Goal: Task Accomplishment & Management: Manage account settings

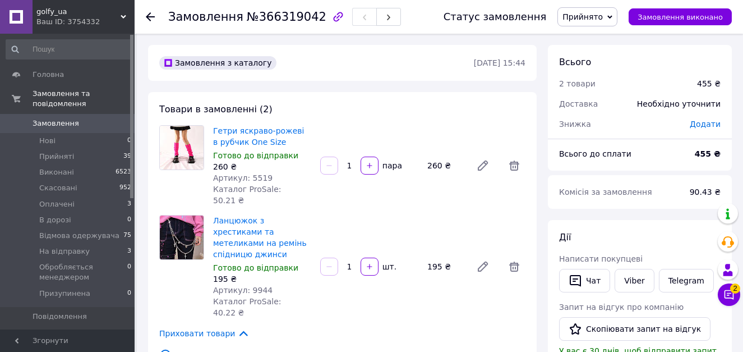
scroll to position [168, 0]
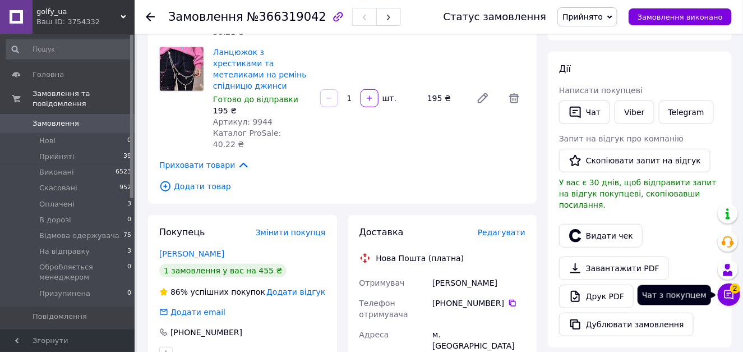
click at [727, 295] on icon at bounding box center [729, 295] width 10 height 10
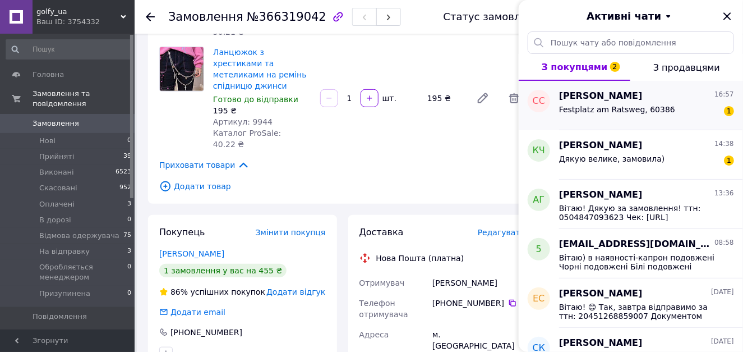
click at [603, 101] on span "[PERSON_NAME]" at bounding box center [601, 96] width 84 height 13
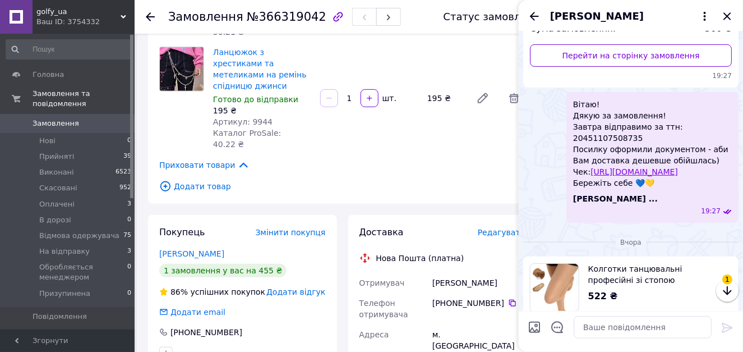
scroll to position [136, 0]
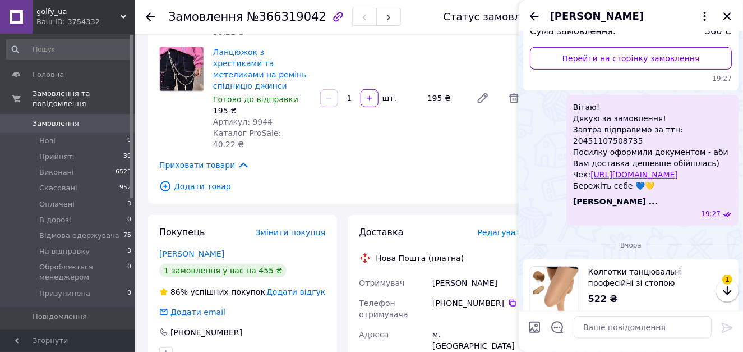
click at [666, 175] on link "[URL][DOMAIN_NAME]" at bounding box center [633, 174] width 87 height 9
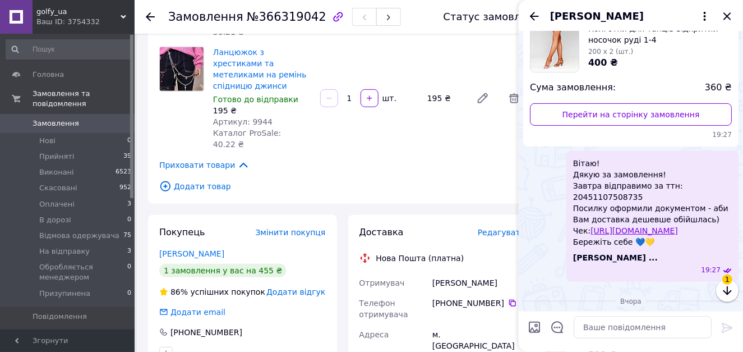
scroll to position [24, 0]
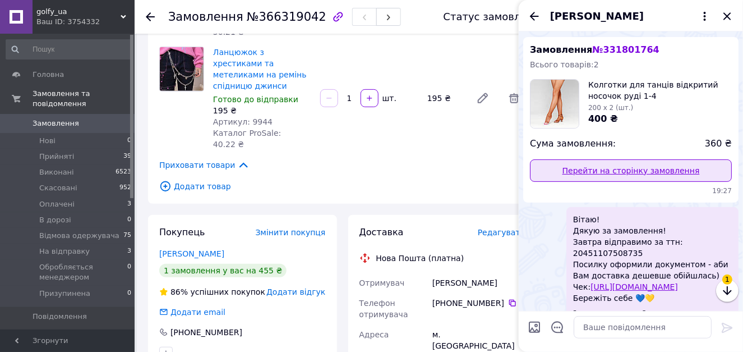
click at [622, 173] on link "Перейти на сторінку замовлення" at bounding box center [631, 170] width 202 height 22
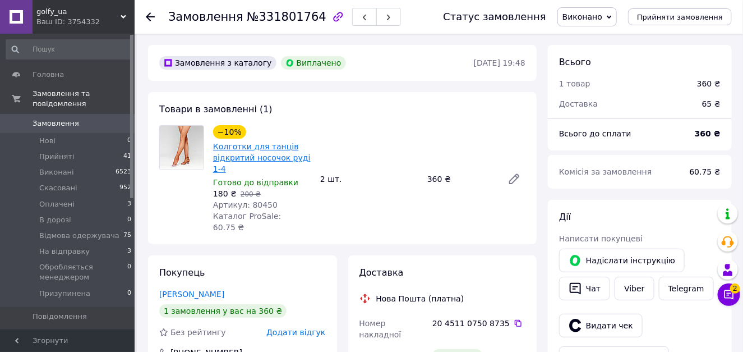
click at [222, 145] on link "Колготки для танців відкритий носочок руді 1-4" at bounding box center [262, 157] width 98 height 31
drag, startPoint x: 731, startPoint y: 296, endPoint x: 592, endPoint y: 267, distance: 141.5
click at [730, 296] on icon at bounding box center [728, 294] width 11 height 11
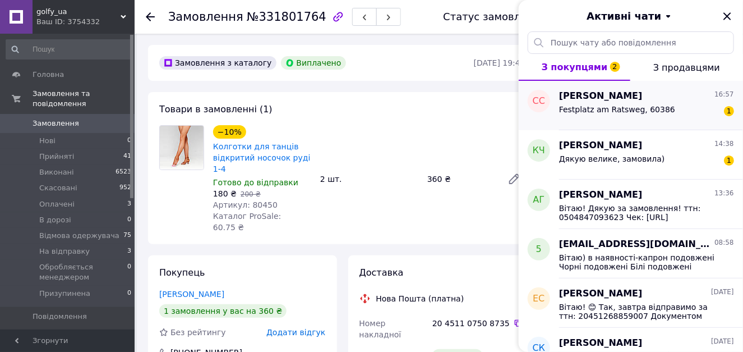
click at [622, 106] on span "Festplatz am Ratsweg, 60386" at bounding box center [617, 109] width 116 height 9
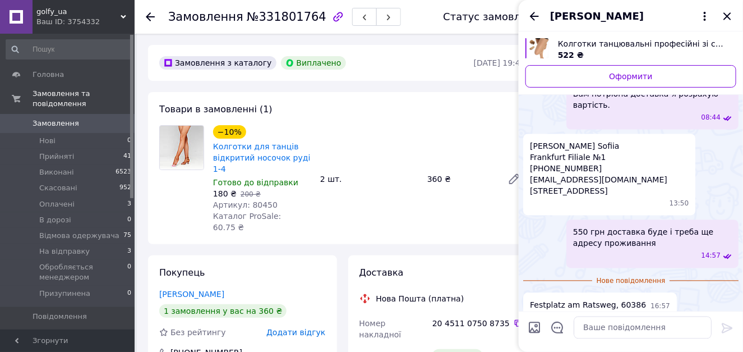
scroll to position [589, 0]
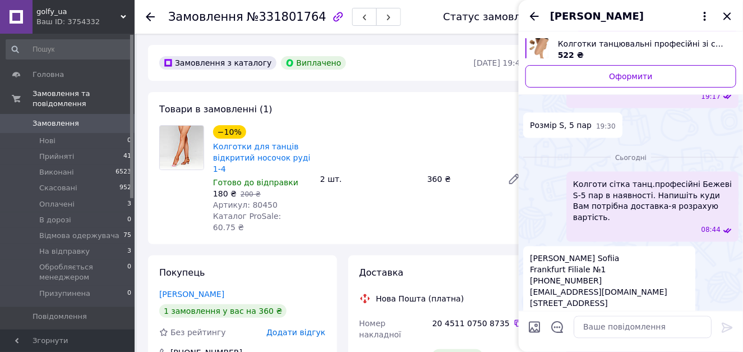
click at [615, 44] on span "Колготки танцювальні професійні зі стопою [PERSON_NAME]" at bounding box center [642, 43] width 169 height 11
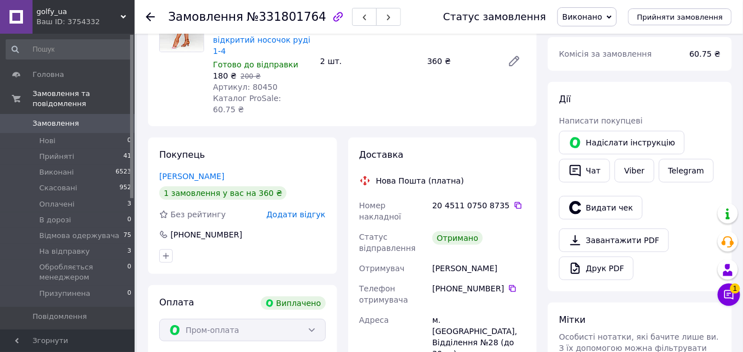
scroll to position [168, 0]
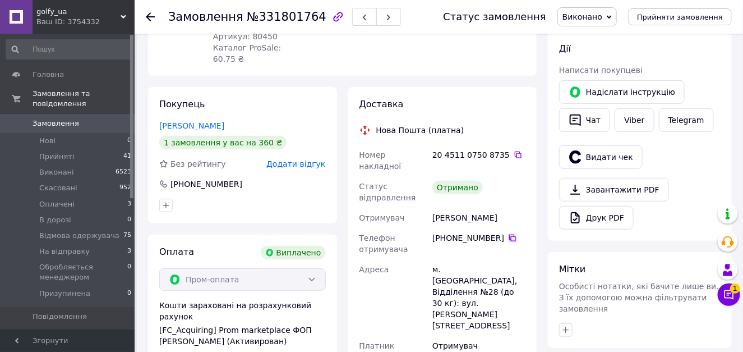
click at [508, 233] on icon at bounding box center [512, 237] width 9 height 9
